Goal: Task Accomplishment & Management: Manage account settings

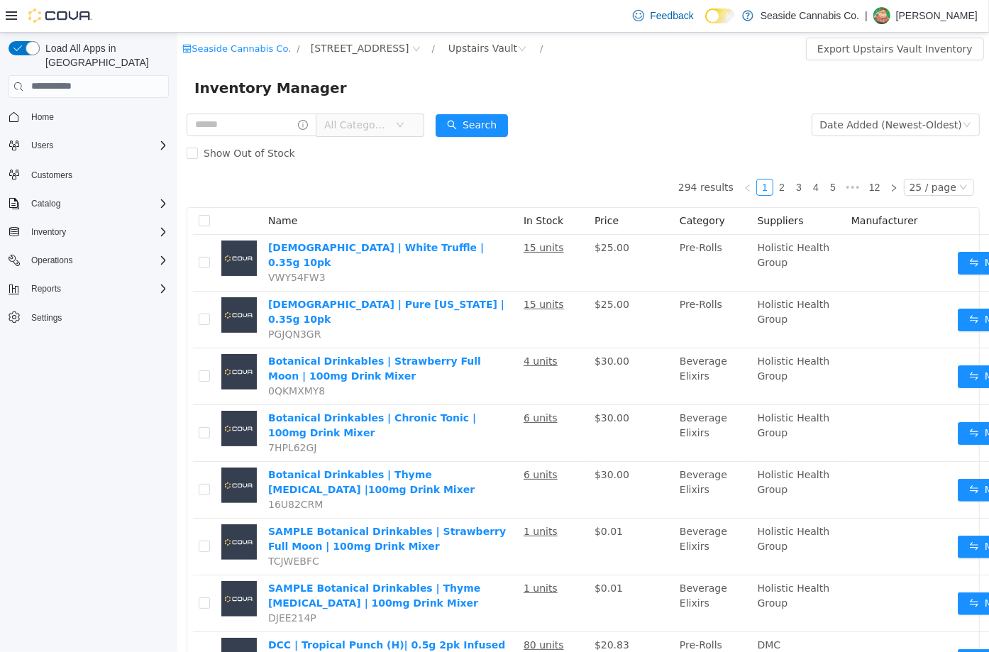
click at [74, 164] on button "Customers" at bounding box center [89, 174] width 172 height 21
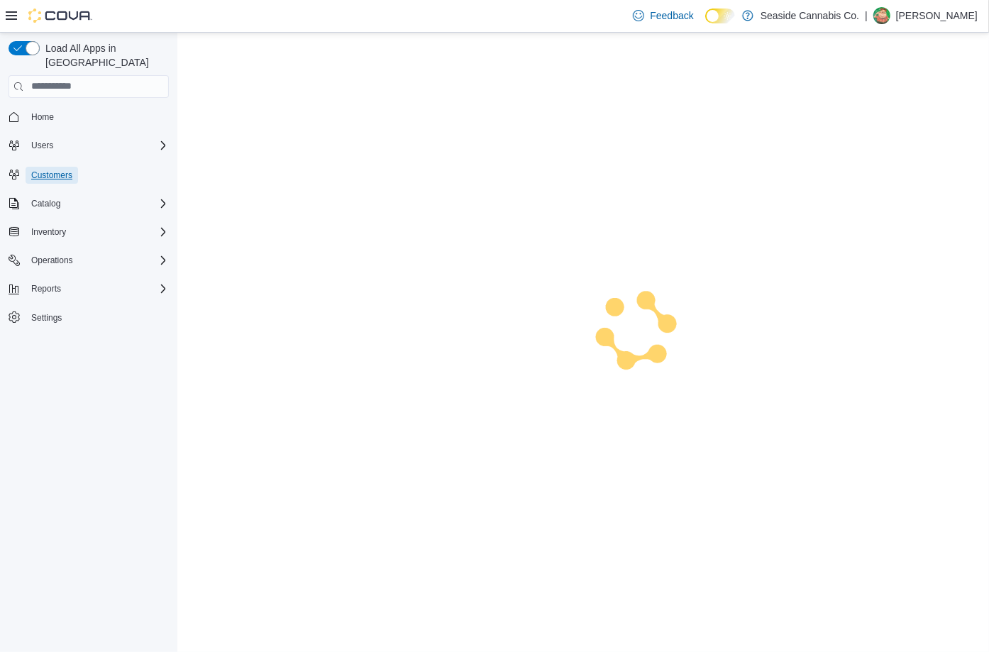
click at [57, 170] on span "Customers" at bounding box center [51, 175] width 41 height 11
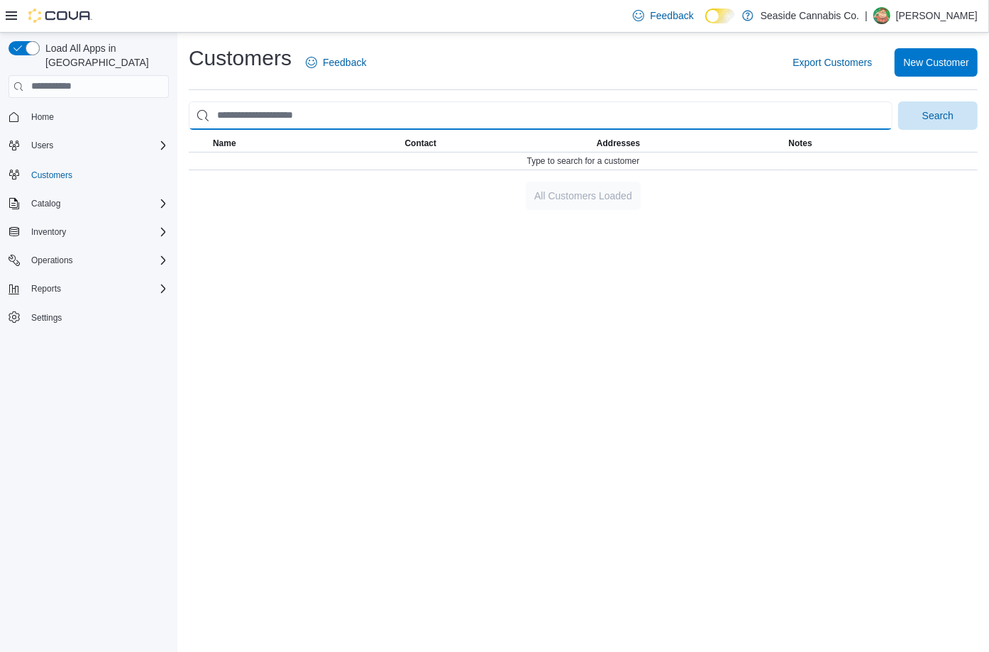
click at [389, 124] on input "search" at bounding box center [541, 115] width 704 height 28
type input "*****"
click at [898, 101] on button "Search" at bounding box center [937, 115] width 79 height 28
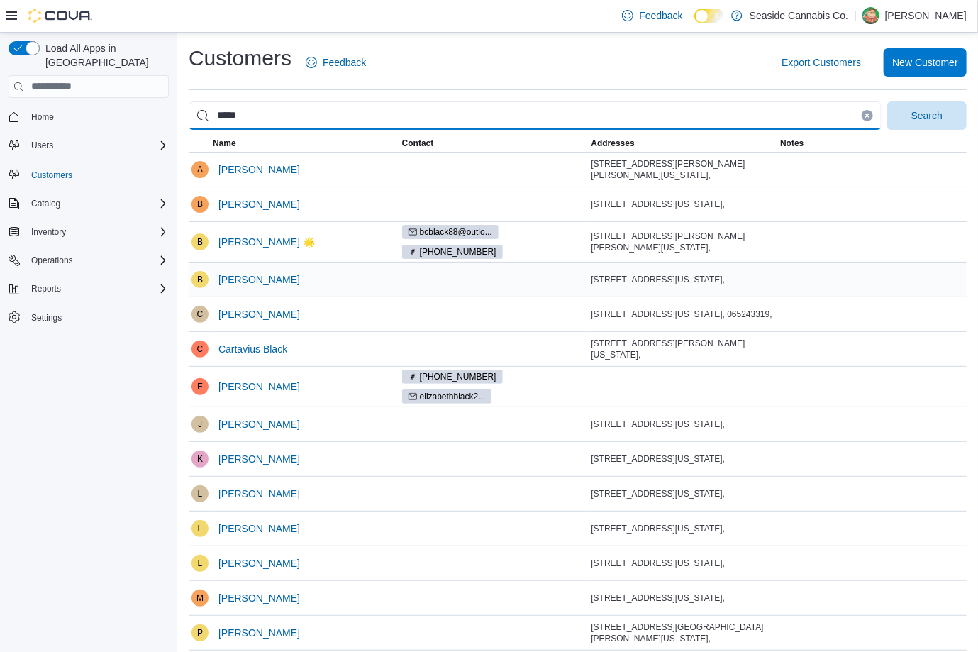
scroll to position [240, 0]
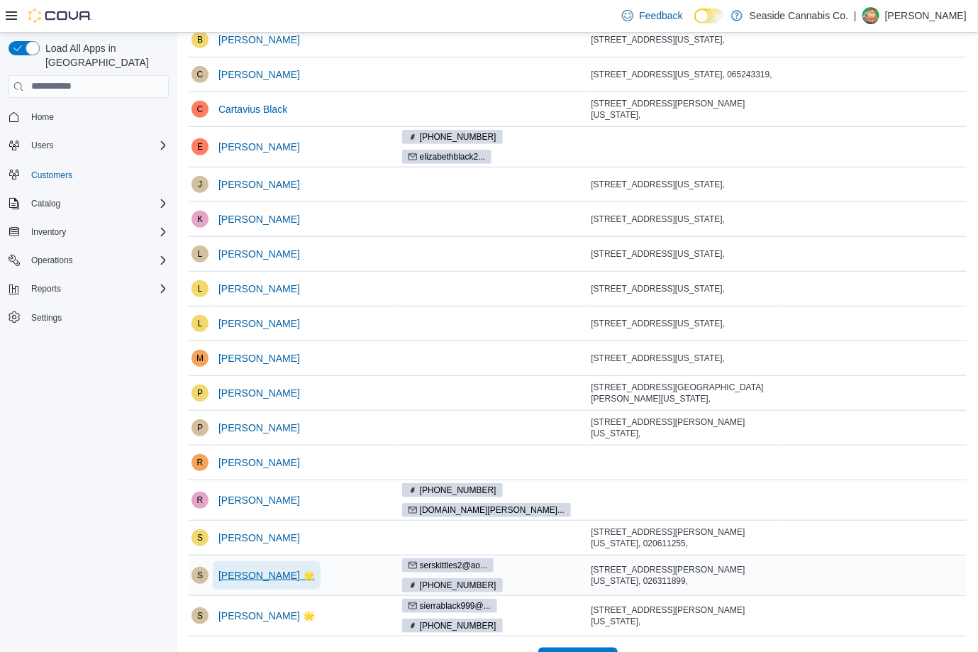
click at [242, 568] on span "[PERSON_NAME] 🌟" at bounding box center [267, 575] width 96 height 14
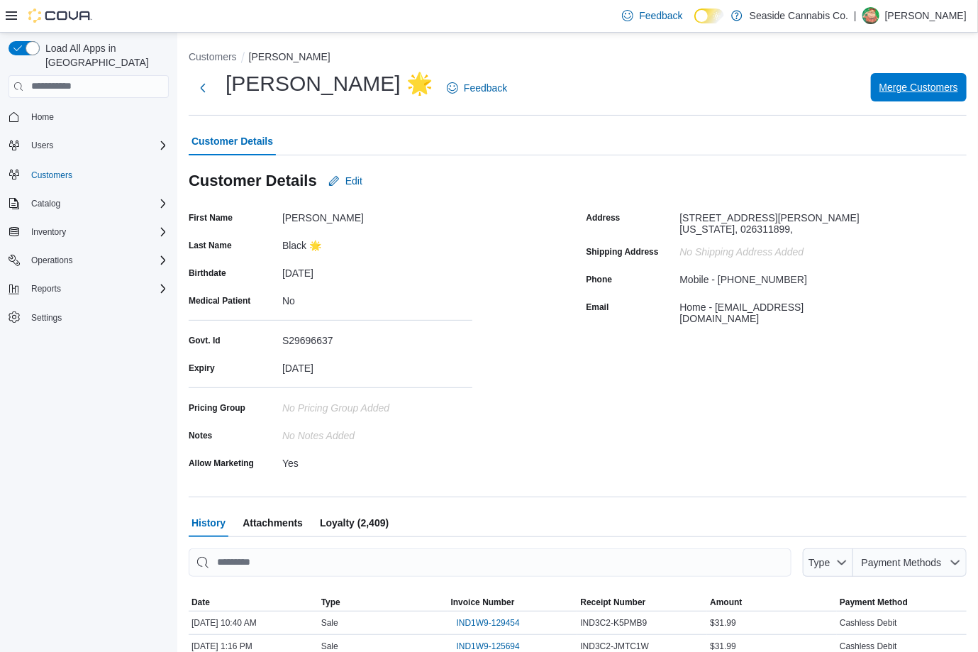
click at [958, 96] on span "Merge Customers" at bounding box center [919, 87] width 79 height 28
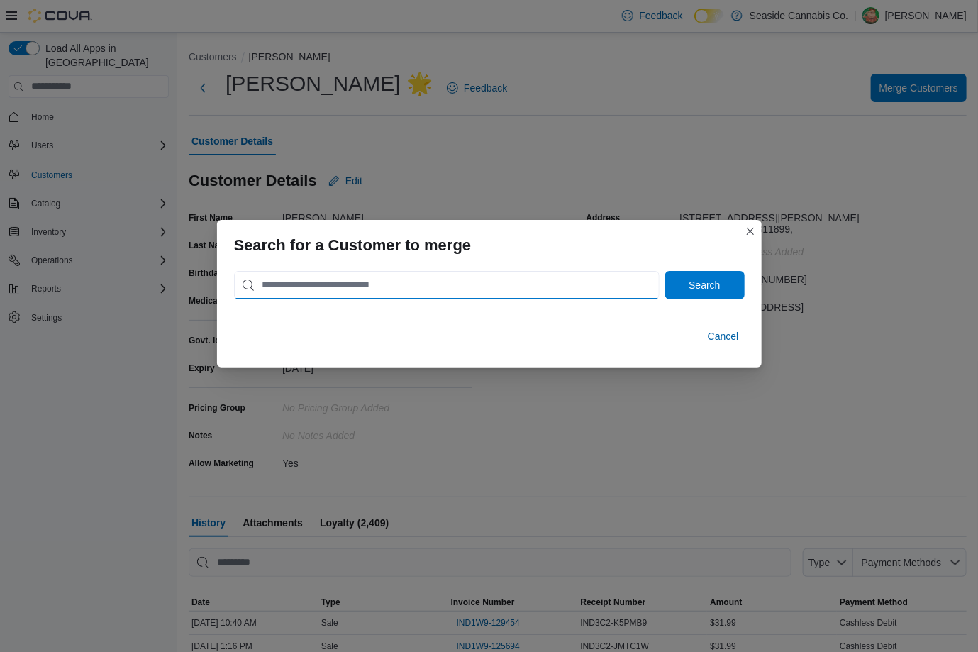
click at [599, 280] on input "search" at bounding box center [447, 285] width 426 height 28
type input "**********"
click at [665, 271] on button "Search" at bounding box center [704, 285] width 79 height 28
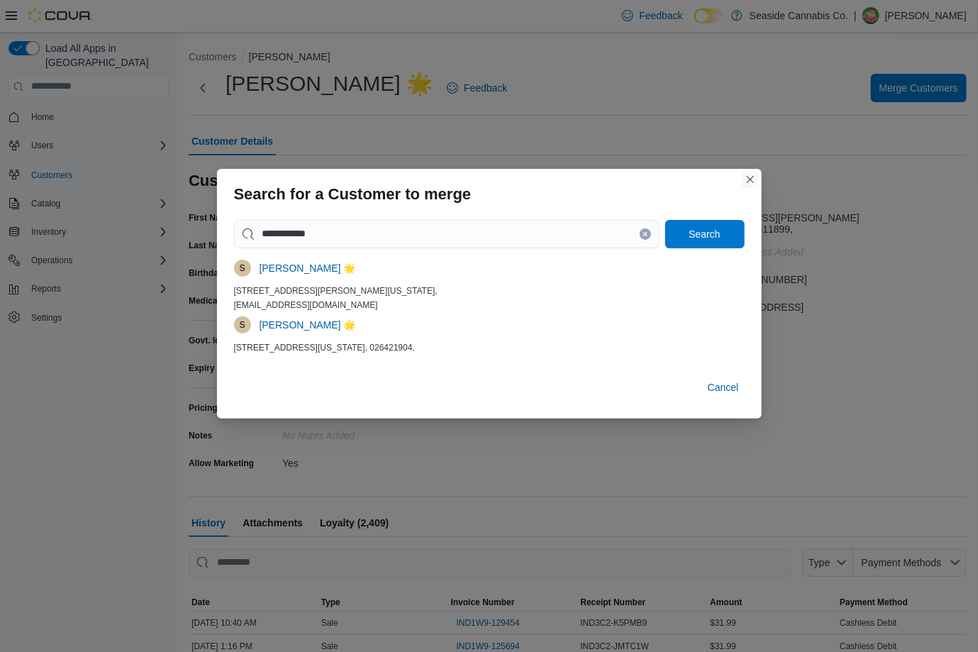
click at [750, 180] on button "Closes this modal window" at bounding box center [750, 179] width 17 height 17
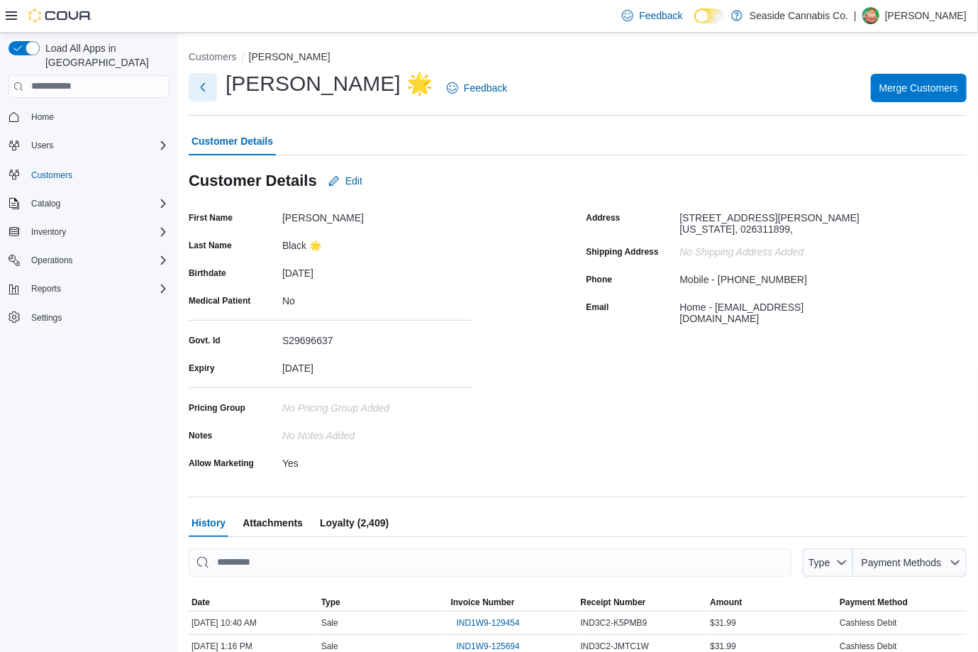
click at [202, 86] on button "Next" at bounding box center [203, 87] width 28 height 28
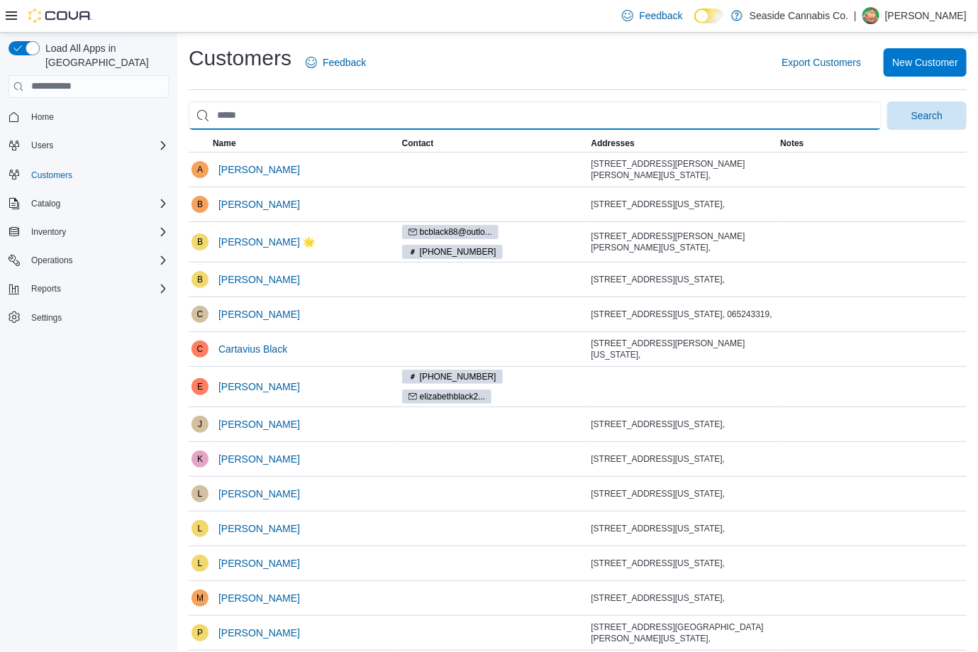
click at [216, 116] on input "search" at bounding box center [535, 115] width 693 height 28
type input "******"
click at [887, 101] on button "Search" at bounding box center [926, 115] width 79 height 28
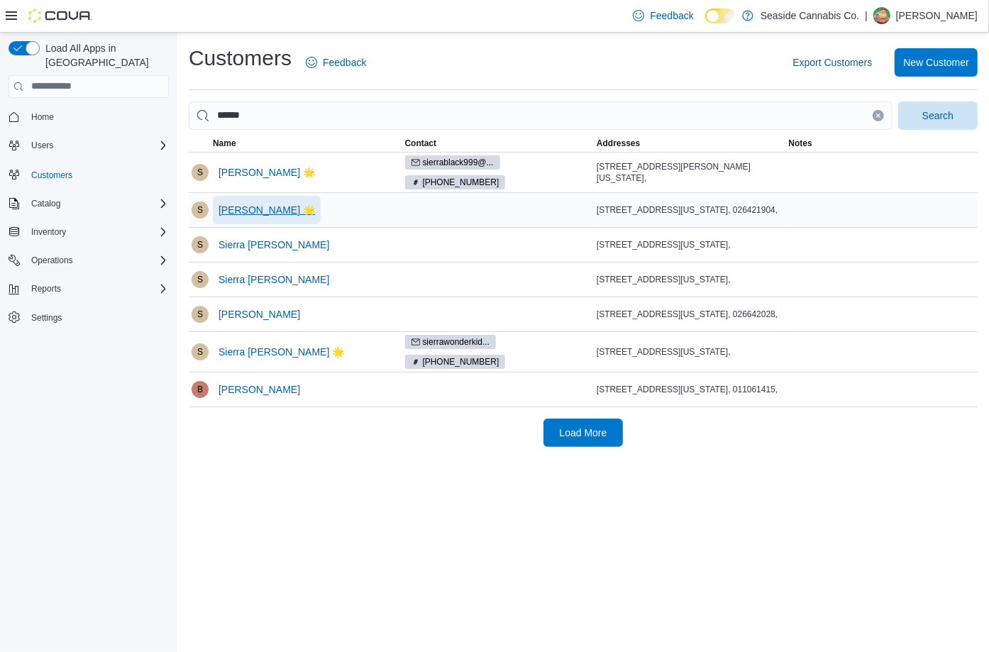
click at [265, 206] on span "[PERSON_NAME] 🌟" at bounding box center [267, 210] width 96 height 14
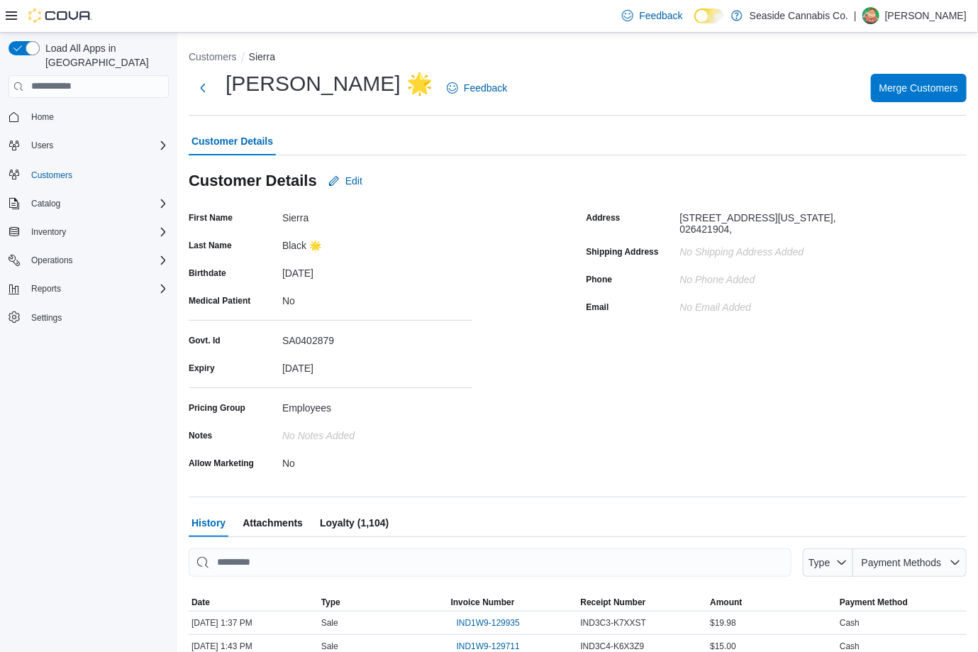
click at [942, 103] on div "[PERSON_NAME] 🌟 Feedback Merge Customers" at bounding box center [578, 88] width 778 height 37
click at [938, 92] on span "Merge Customers" at bounding box center [919, 87] width 79 height 14
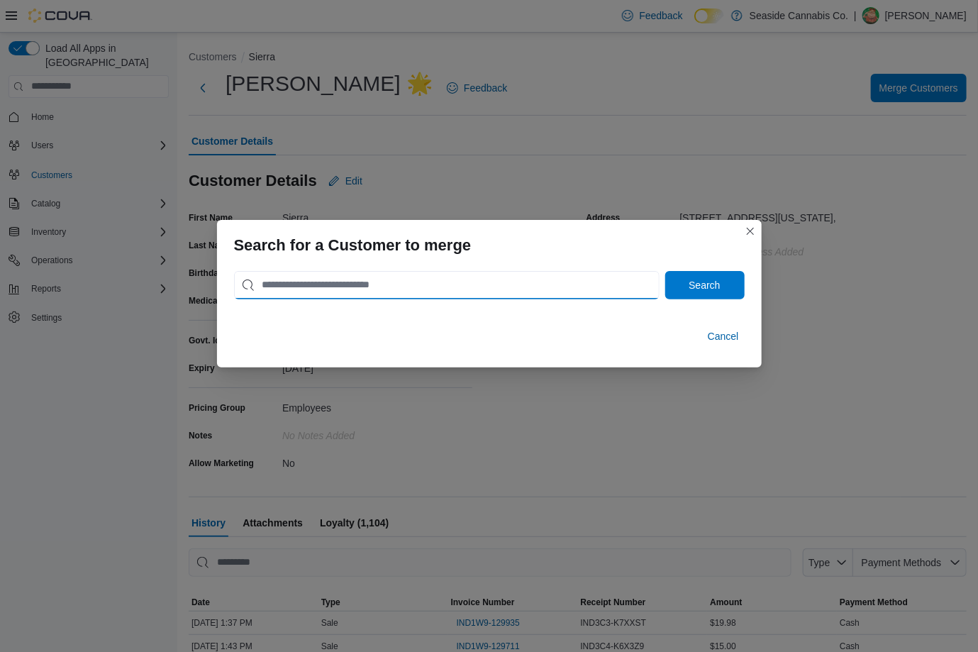
click at [593, 283] on input "search" at bounding box center [447, 285] width 426 height 28
type input "**********"
click at [665, 271] on button "Search" at bounding box center [704, 285] width 79 height 28
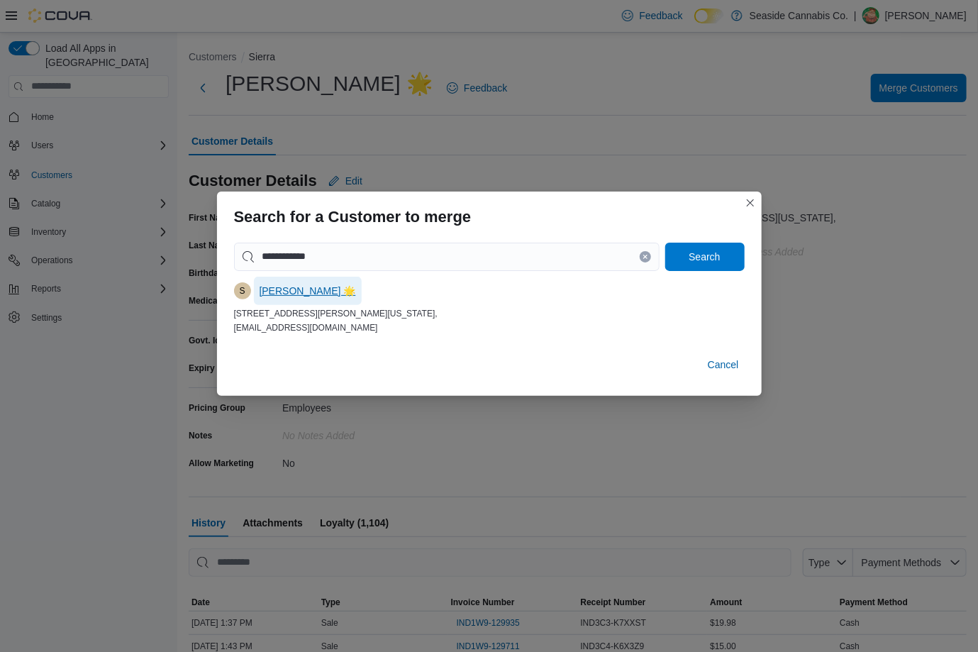
click at [288, 284] on span "[PERSON_NAME] 🌟" at bounding box center [308, 291] width 96 height 14
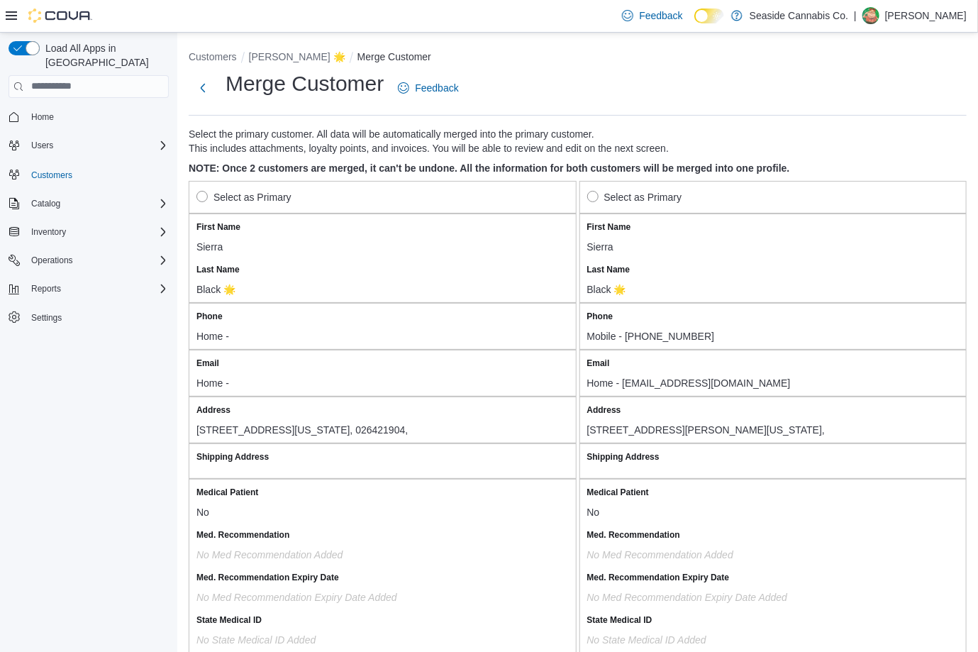
click at [208, 197] on label "Select as Primary" at bounding box center [244, 197] width 95 height 17
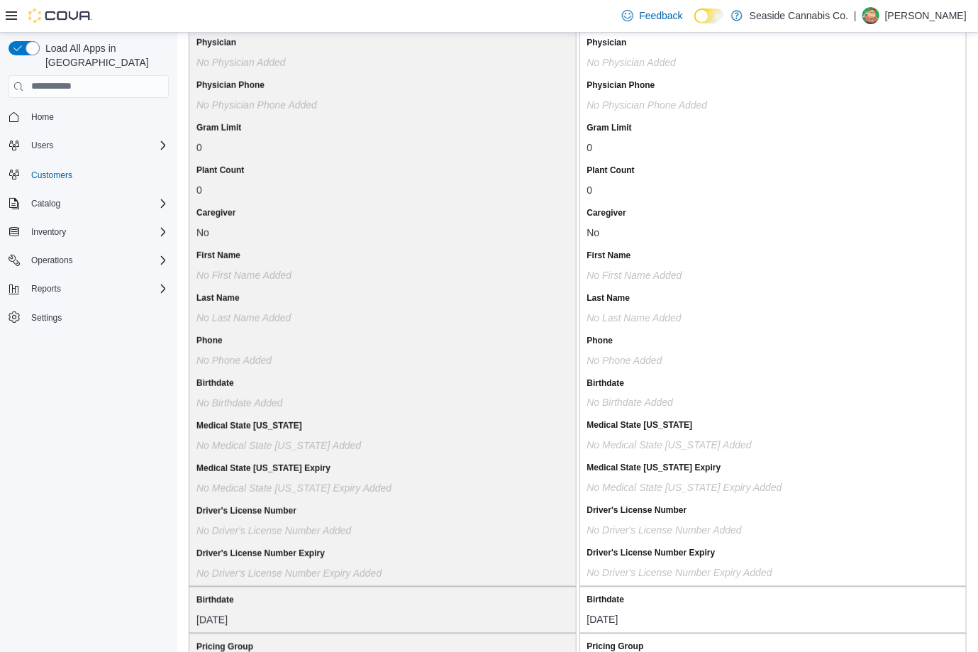
scroll to position [1093, 0]
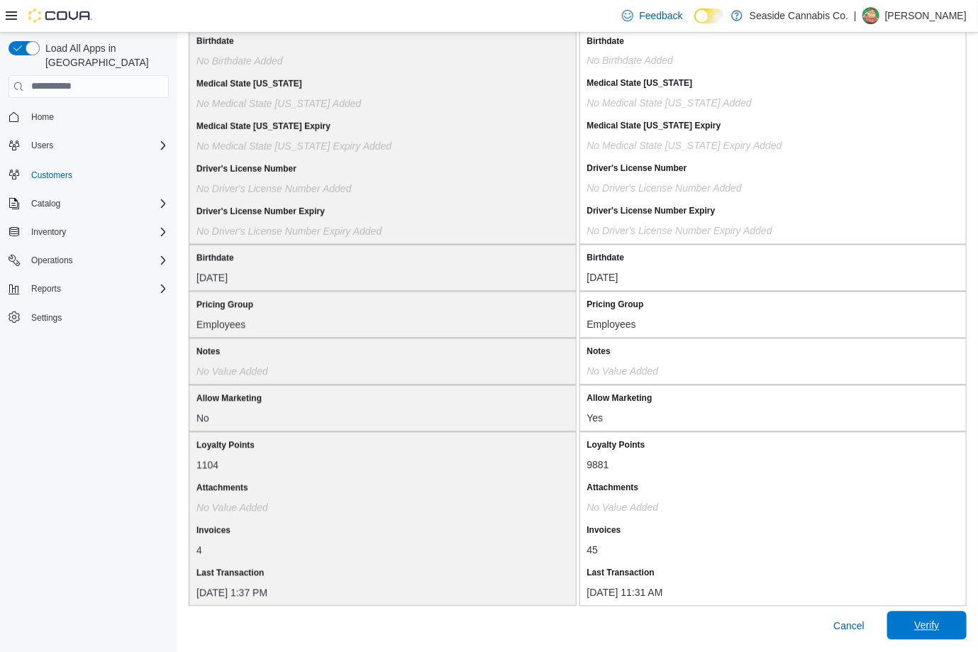
click at [958, 618] on span "Verify" at bounding box center [927, 626] width 62 height 28
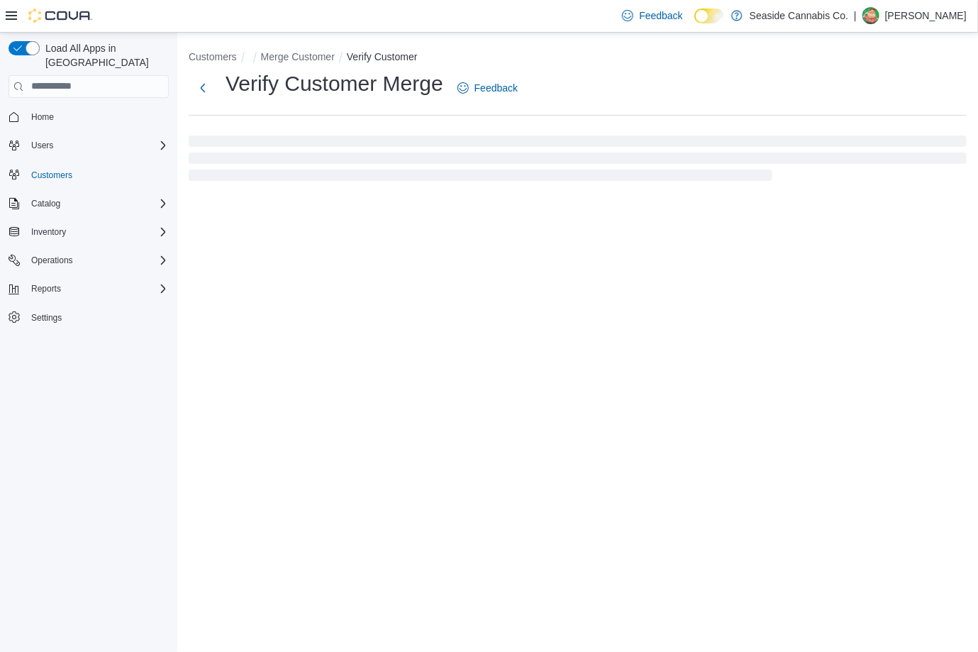
select select "******"
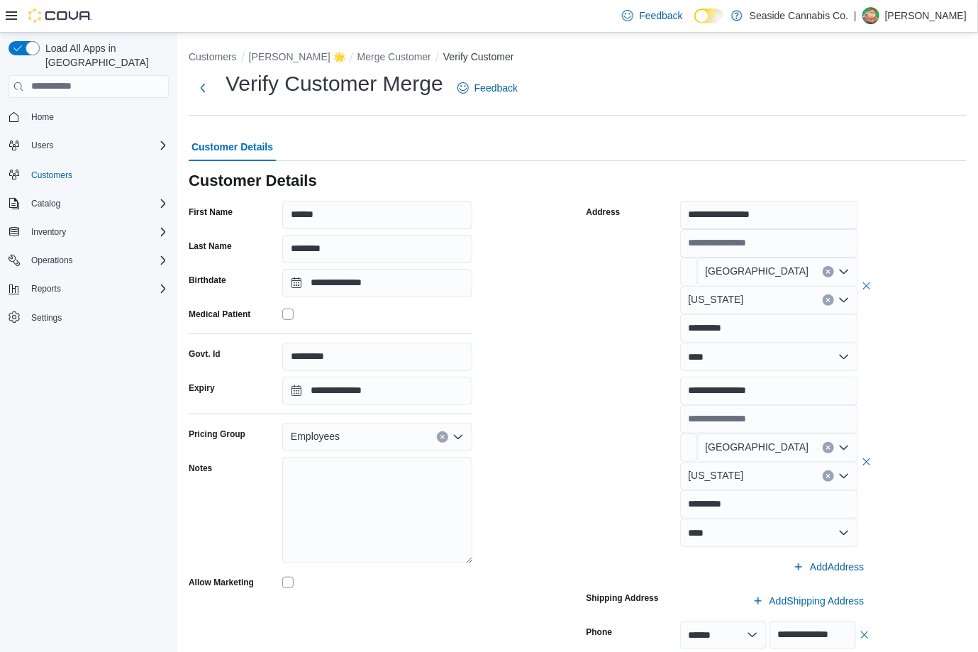
scroll to position [173, 0]
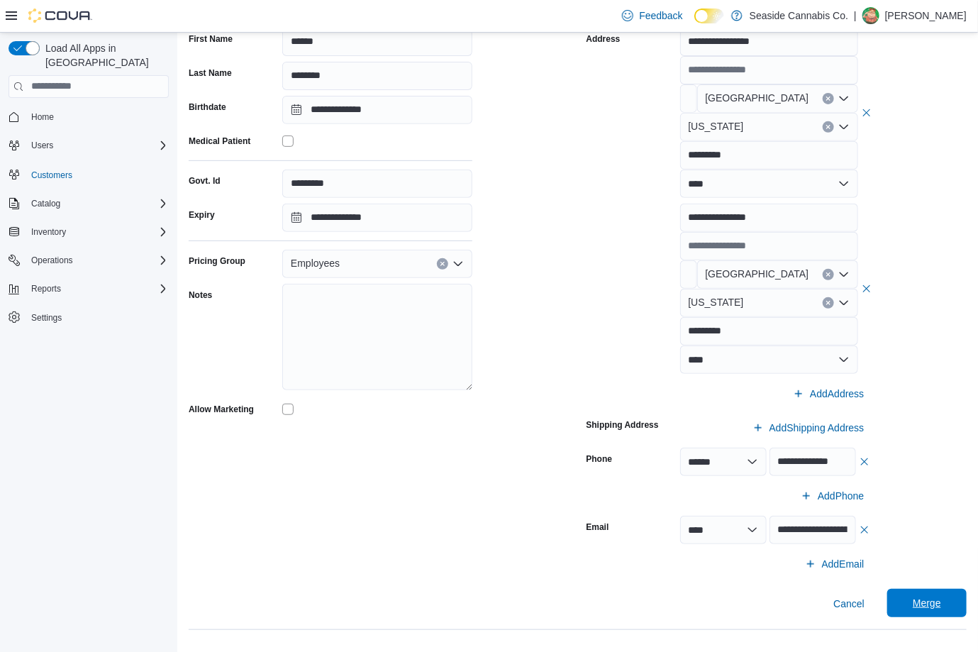
click at [934, 595] on span "Merge" at bounding box center [927, 603] width 62 height 28
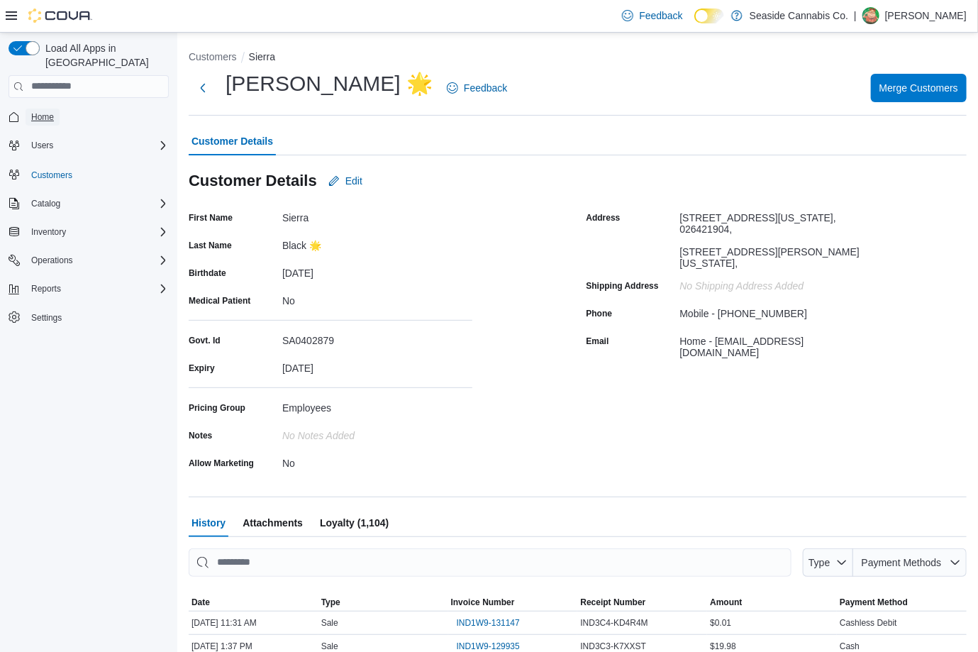
click at [56, 109] on link "Home" at bounding box center [43, 117] width 34 height 17
